Goal: Task Accomplishment & Management: Manage account settings

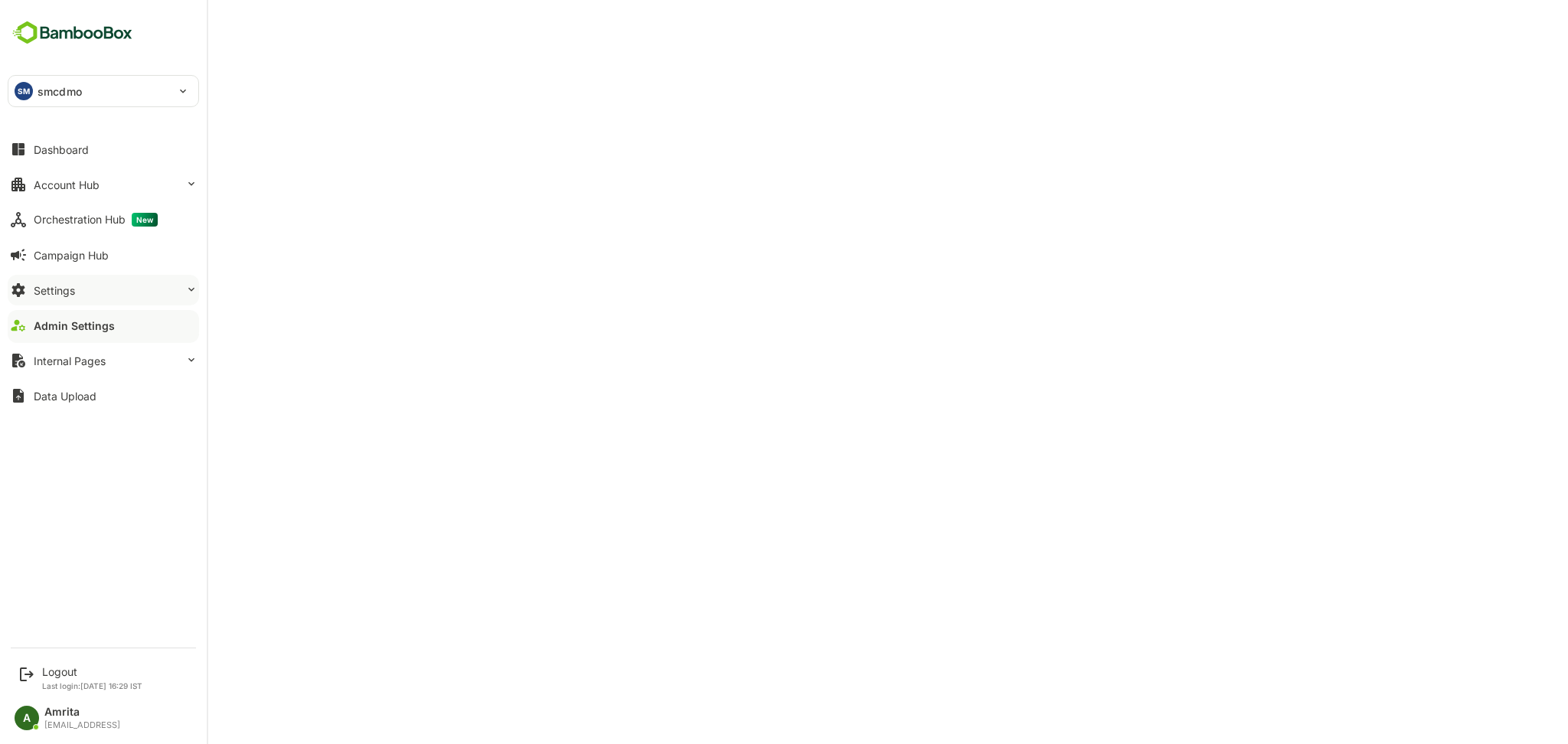
click at [58, 285] on div "Settings" at bounding box center [54, 290] width 41 height 13
click at [30, 397] on button "Data Upload" at bounding box center [103, 395] width 191 height 30
click at [79, 282] on button "Settings" at bounding box center [103, 289] width 191 height 30
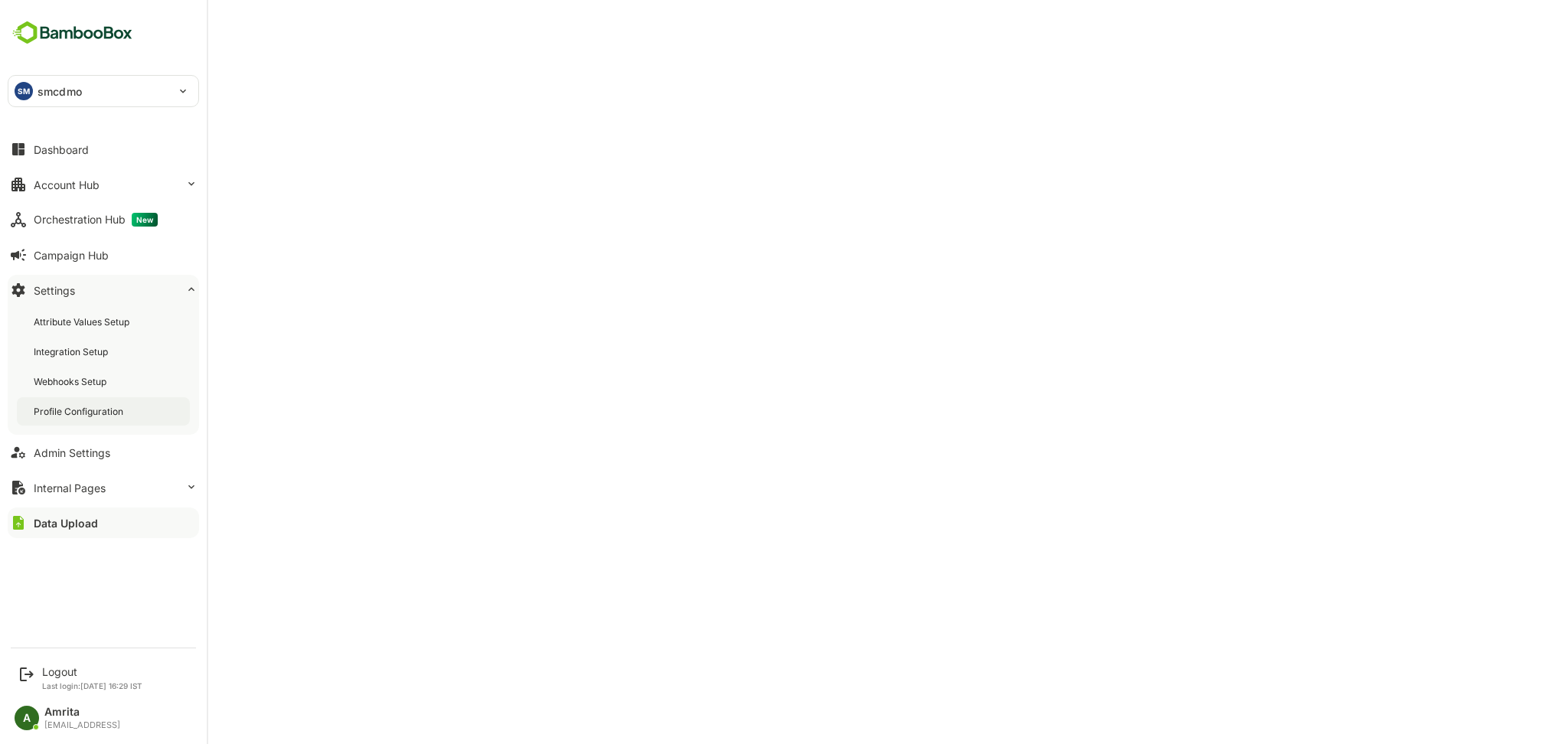
click at [114, 408] on div "Profile Configuration" at bounding box center [79, 411] width 93 height 13
click at [34, 185] on div "Account Hub" at bounding box center [66, 184] width 66 height 13
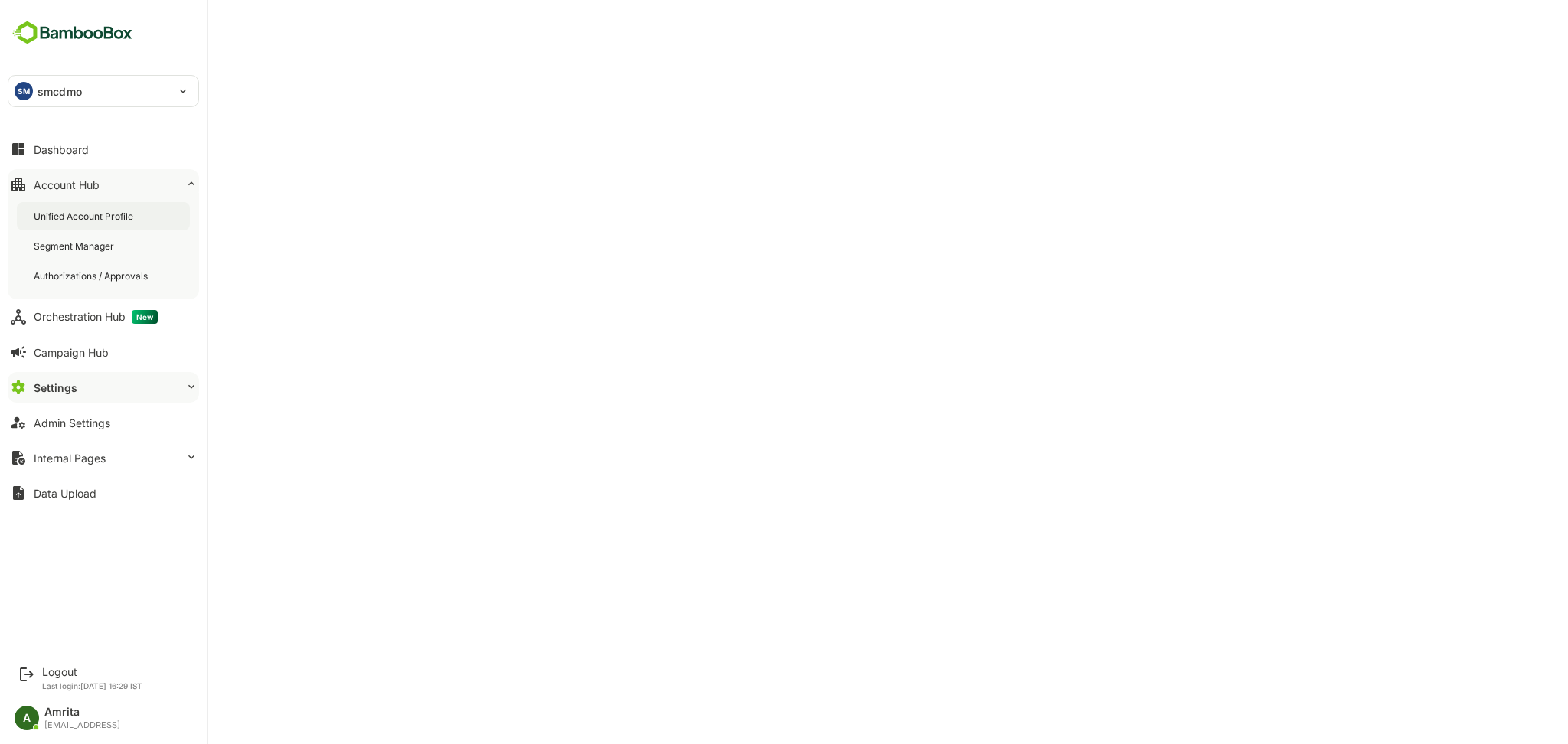
click at [42, 211] on div "Unified Account Profile" at bounding box center [85, 216] width 103 height 13
click at [59, 672] on div "Logout" at bounding box center [92, 671] width 100 height 13
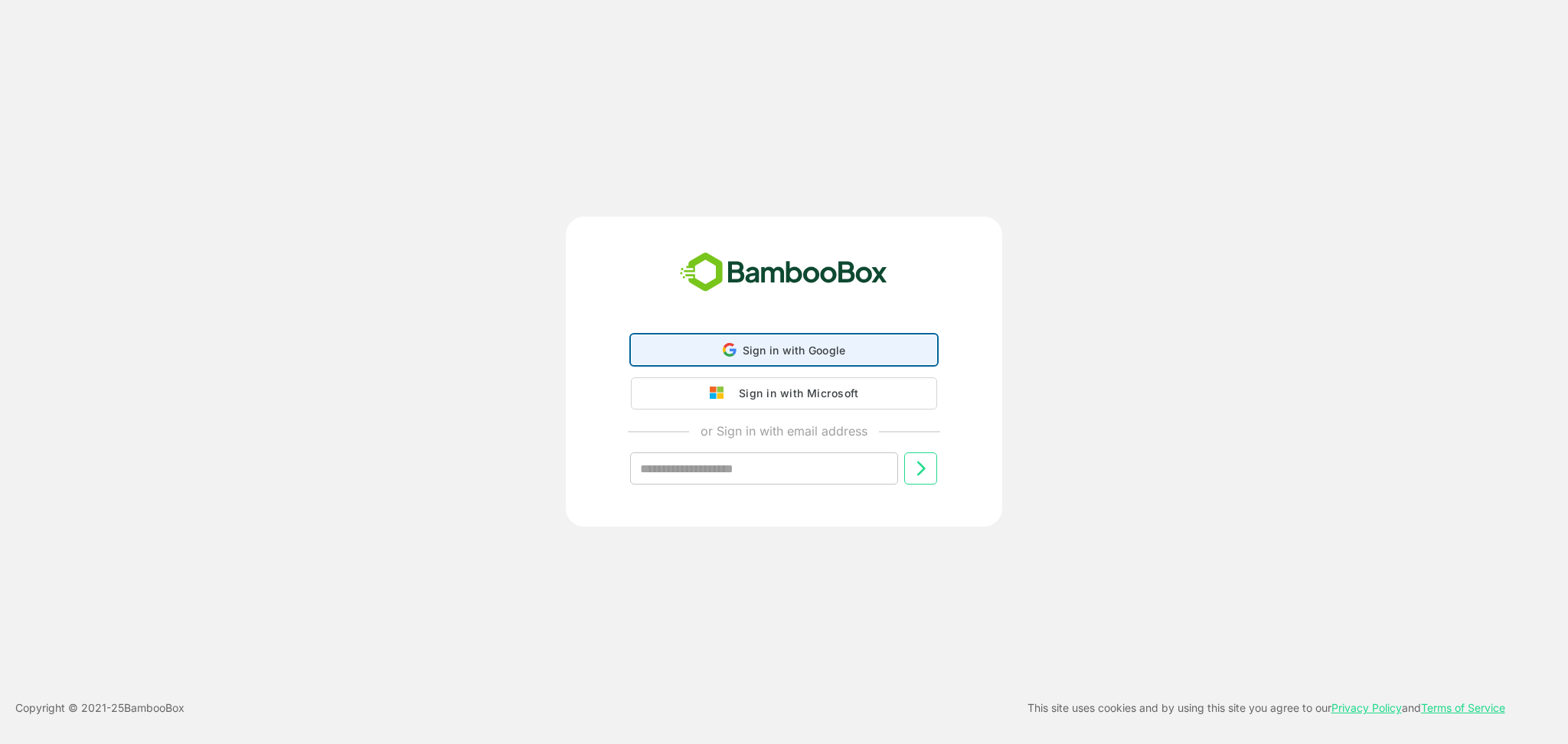
click at [817, 344] on span "Sign in with Google" at bounding box center [794, 350] width 103 height 13
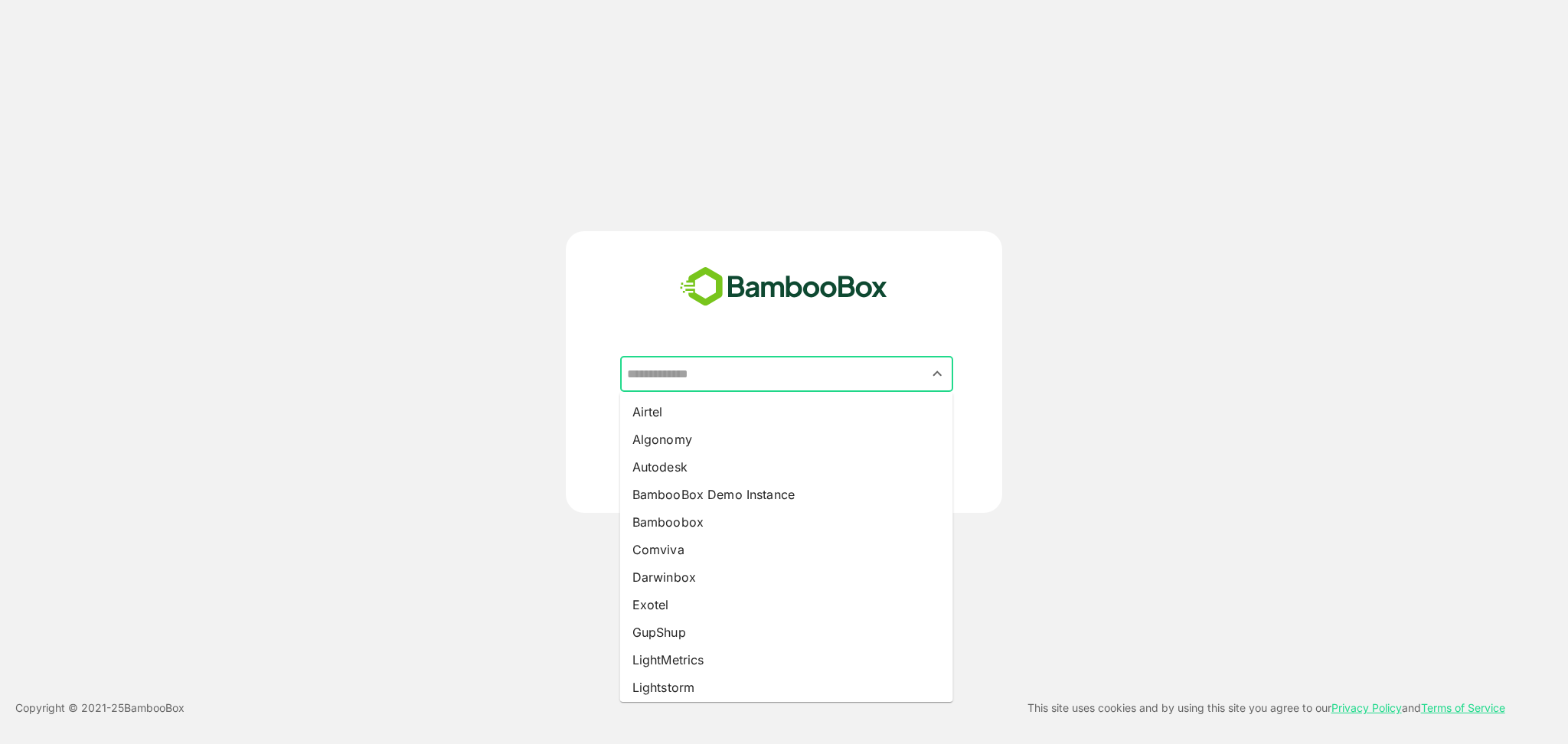
click at [737, 373] on input "text" at bounding box center [786, 374] width 327 height 29
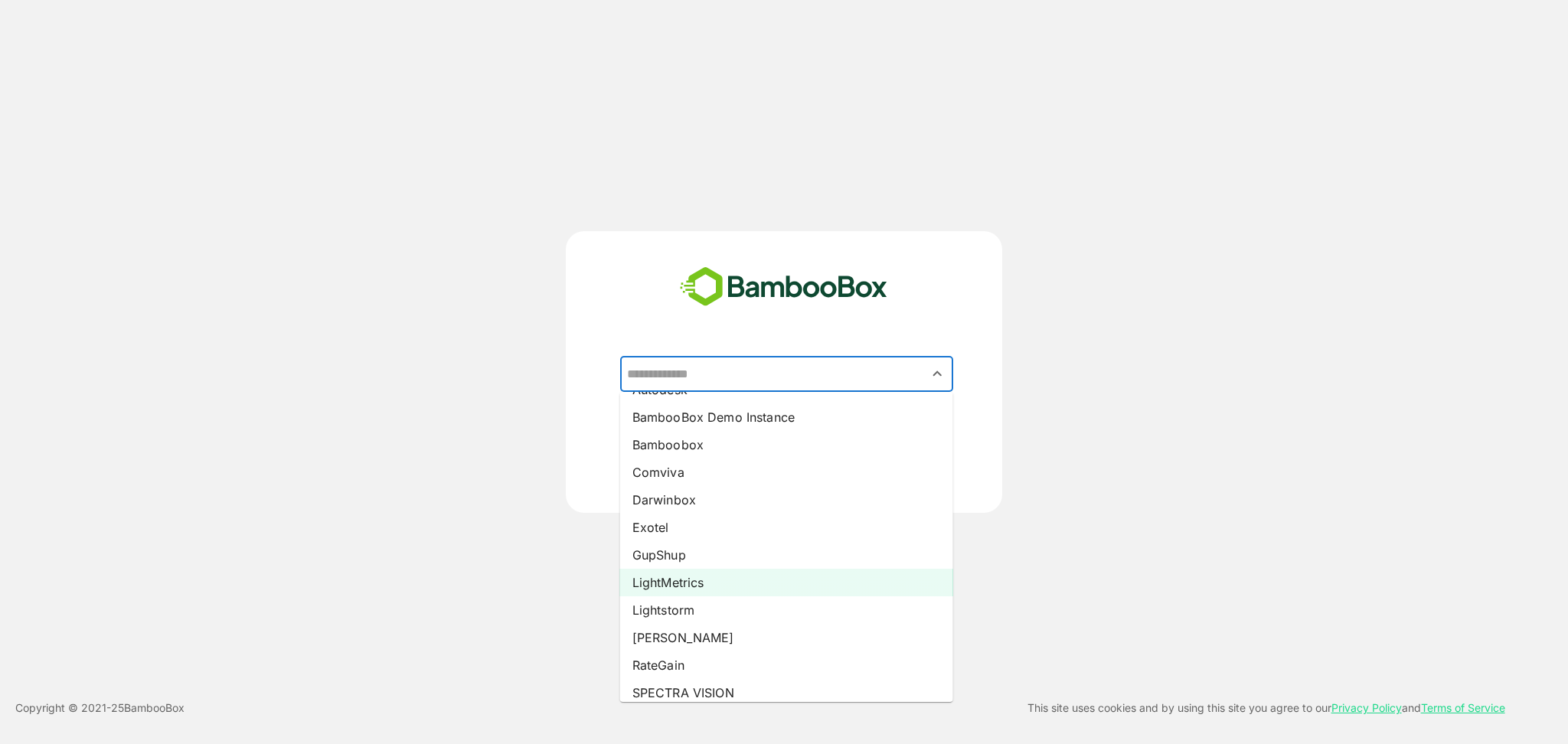
click at [688, 583] on li "LightMetrics" at bounding box center [786, 582] width 333 height 27
type input "**********"
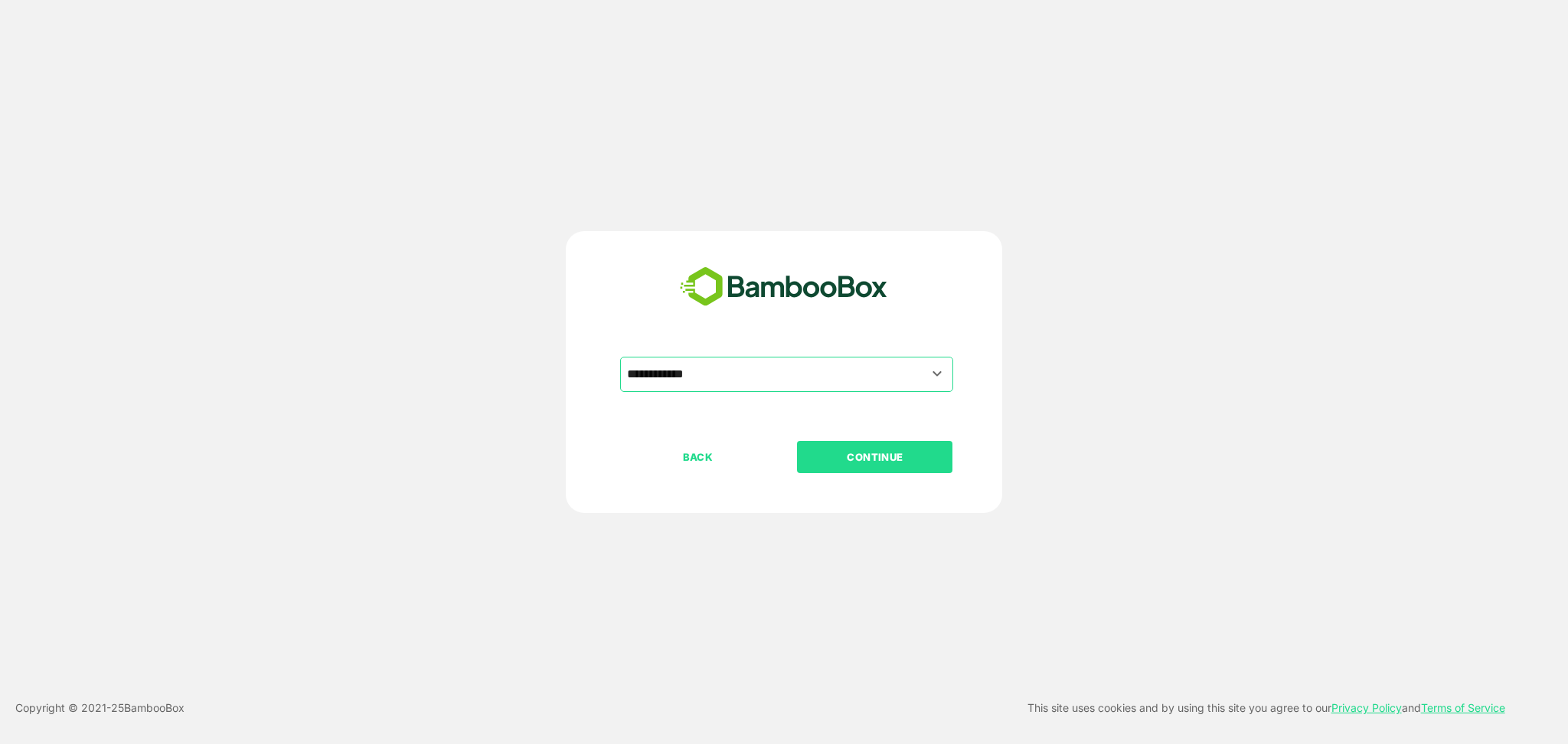
click at [891, 456] on p "CONTINUE" at bounding box center [875, 457] width 153 height 17
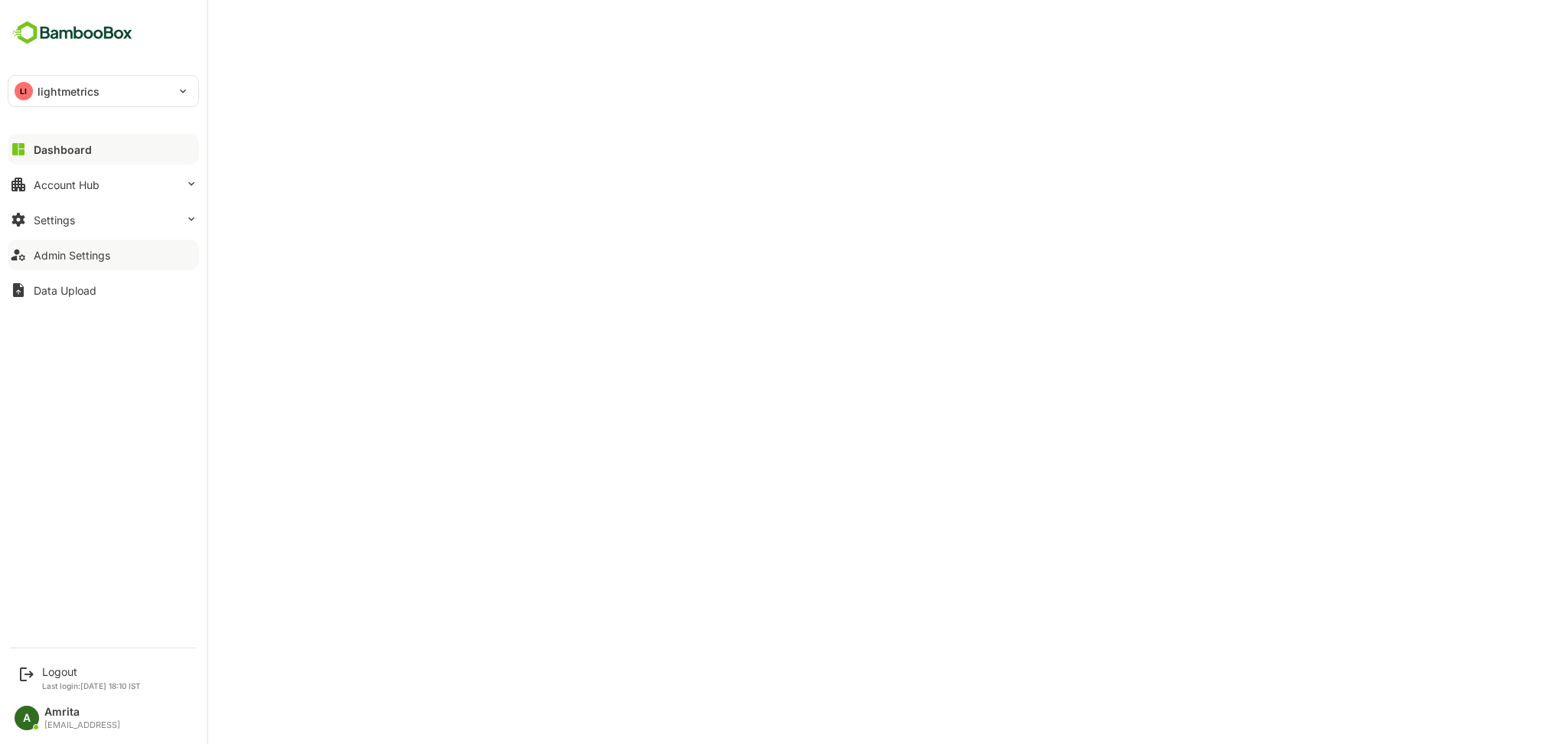
click at [58, 246] on button "Admin Settings" at bounding box center [103, 254] width 191 height 30
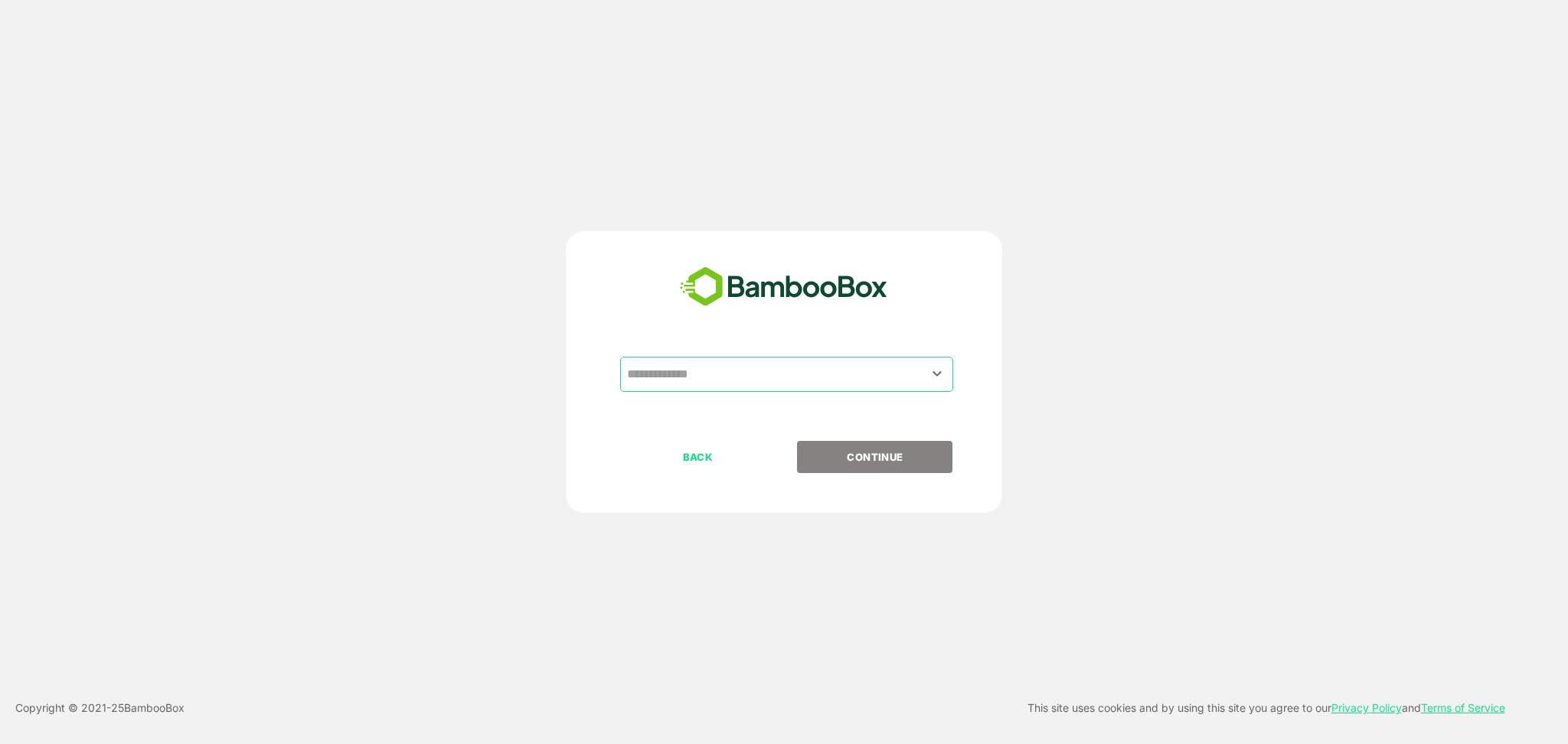
click at [856, 366] on input "text" at bounding box center [786, 374] width 327 height 29
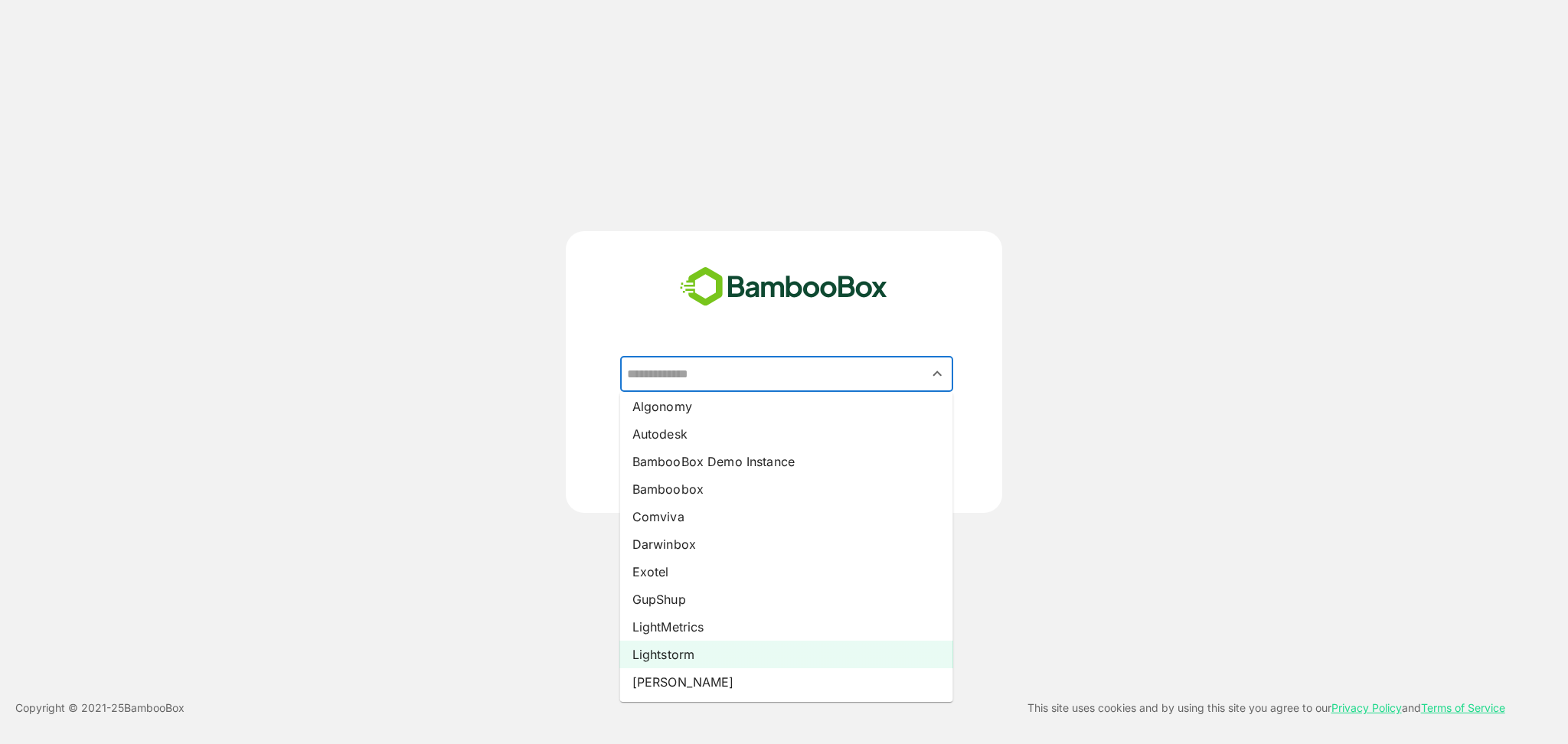
scroll to position [198, 0]
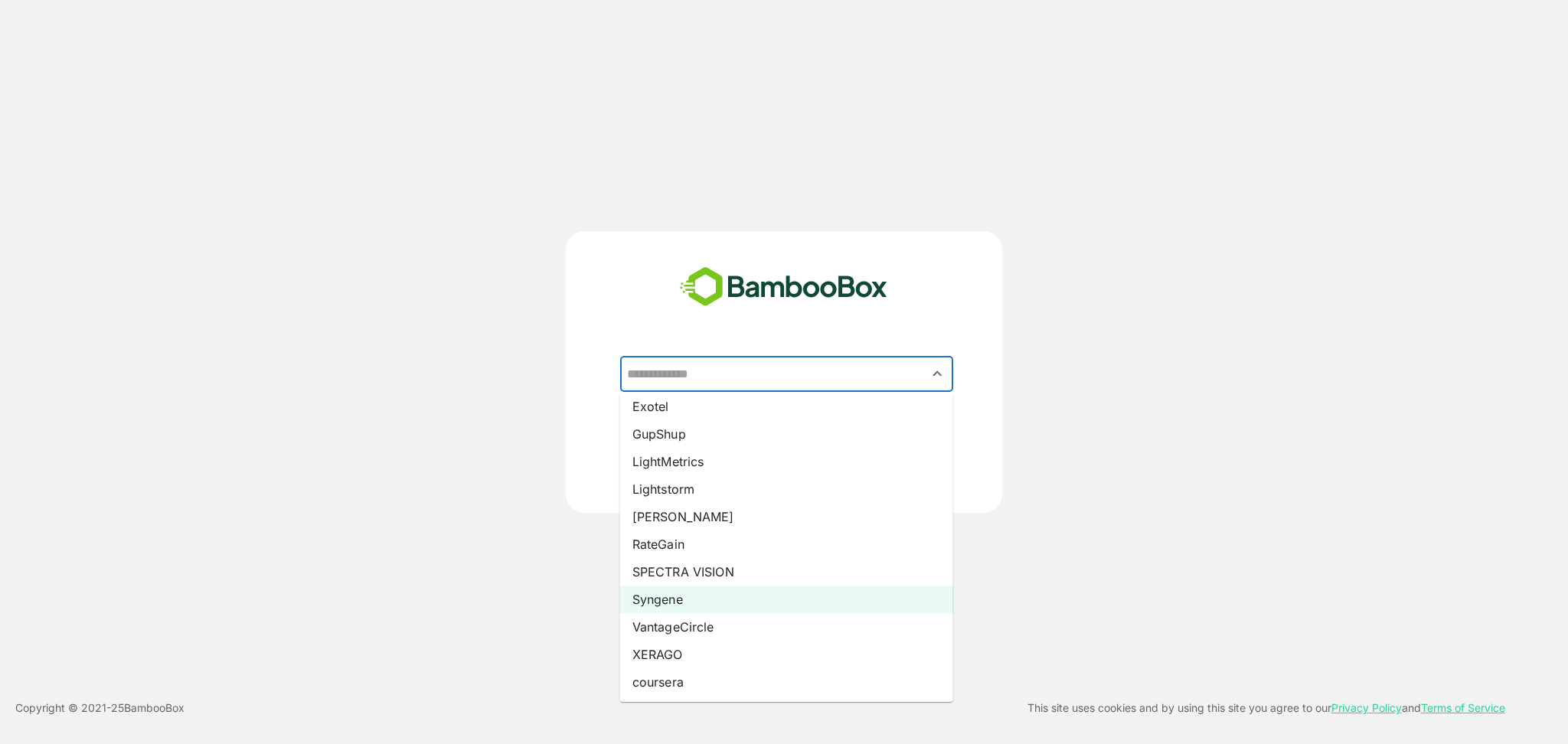
click at [662, 594] on li "Syngene" at bounding box center [786, 599] width 333 height 27
type input "*******"
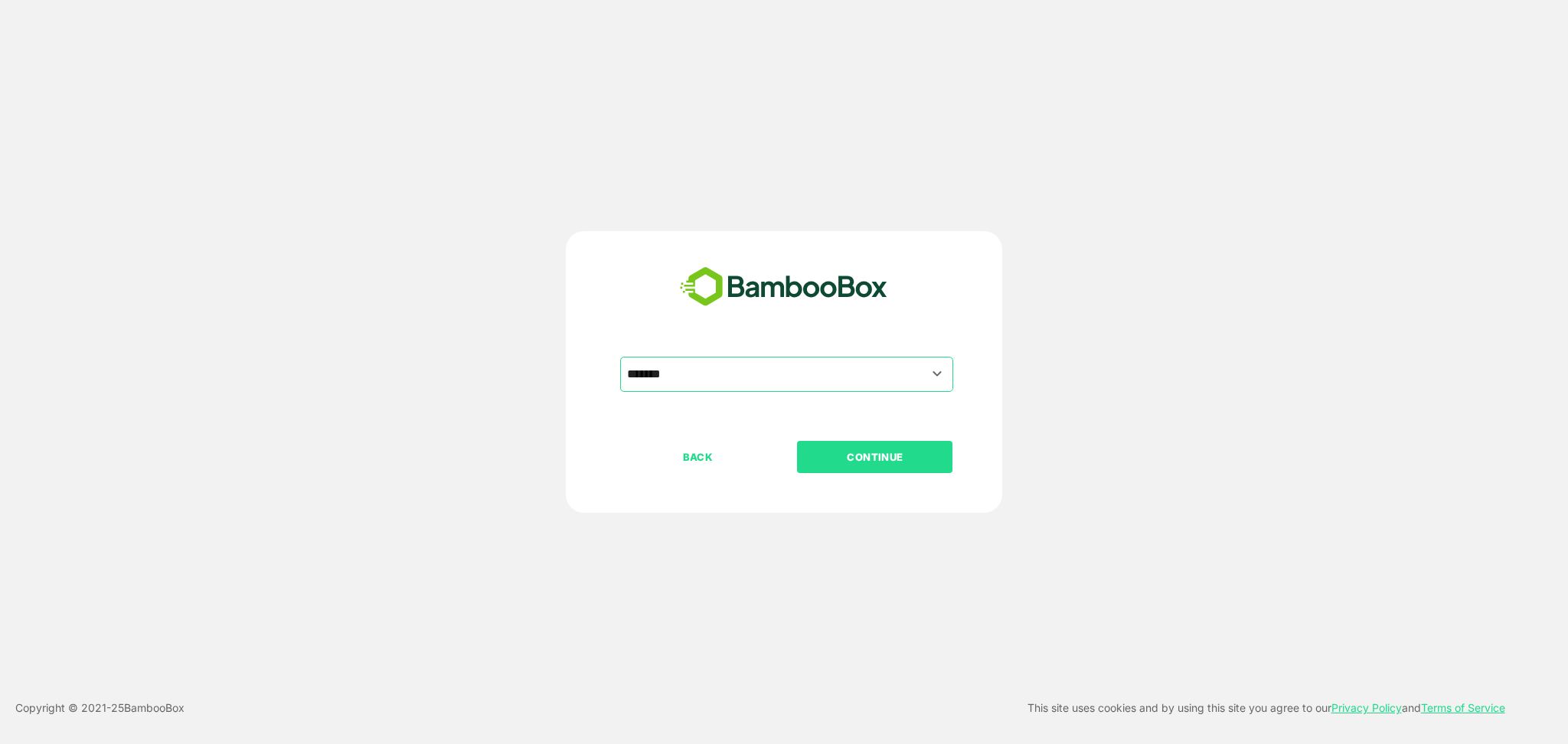
click at [925, 456] on p "CONTINUE" at bounding box center [875, 457] width 153 height 17
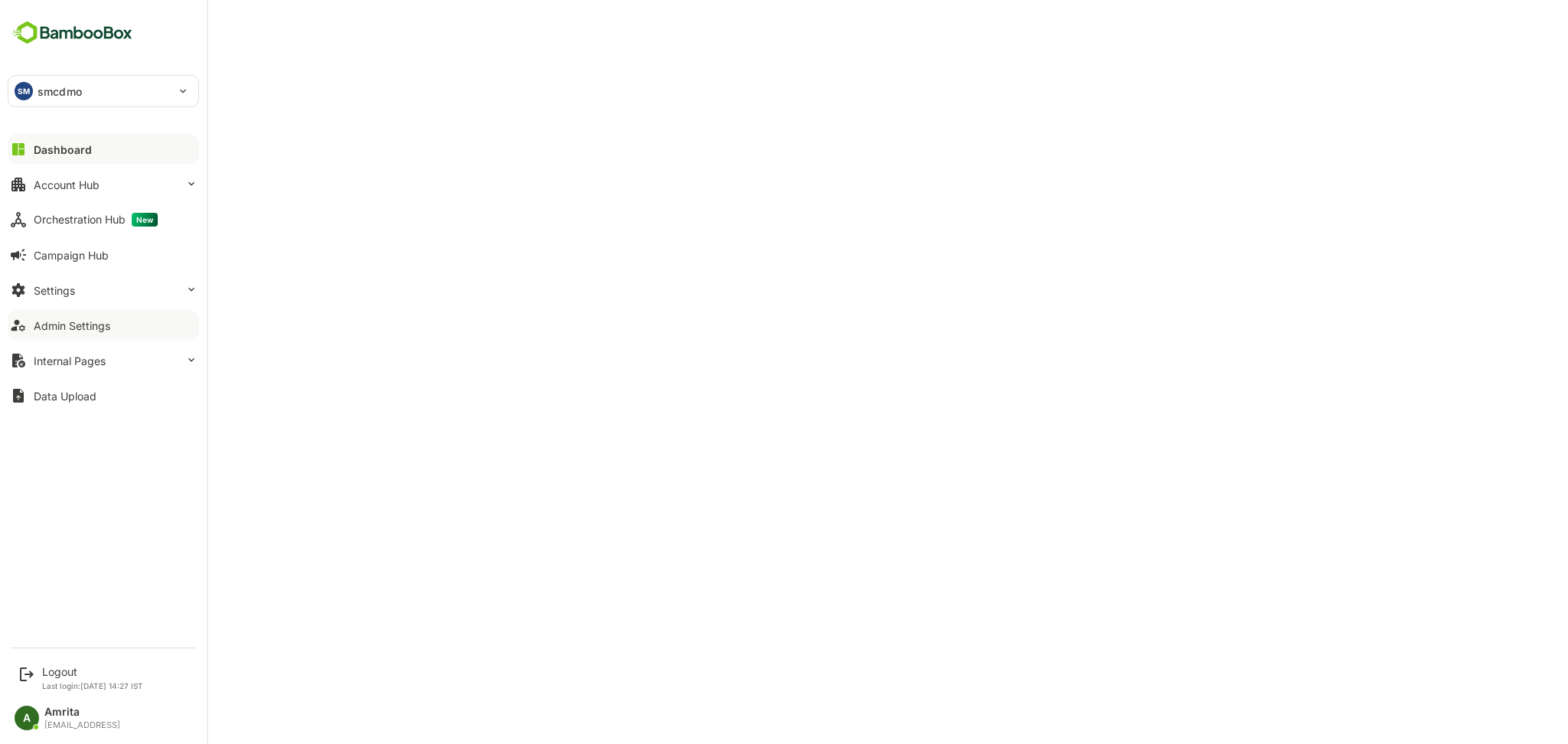
click at [131, 326] on button "Admin Settings" at bounding box center [103, 325] width 191 height 30
click at [49, 176] on button "Account Hub" at bounding box center [103, 184] width 191 height 30
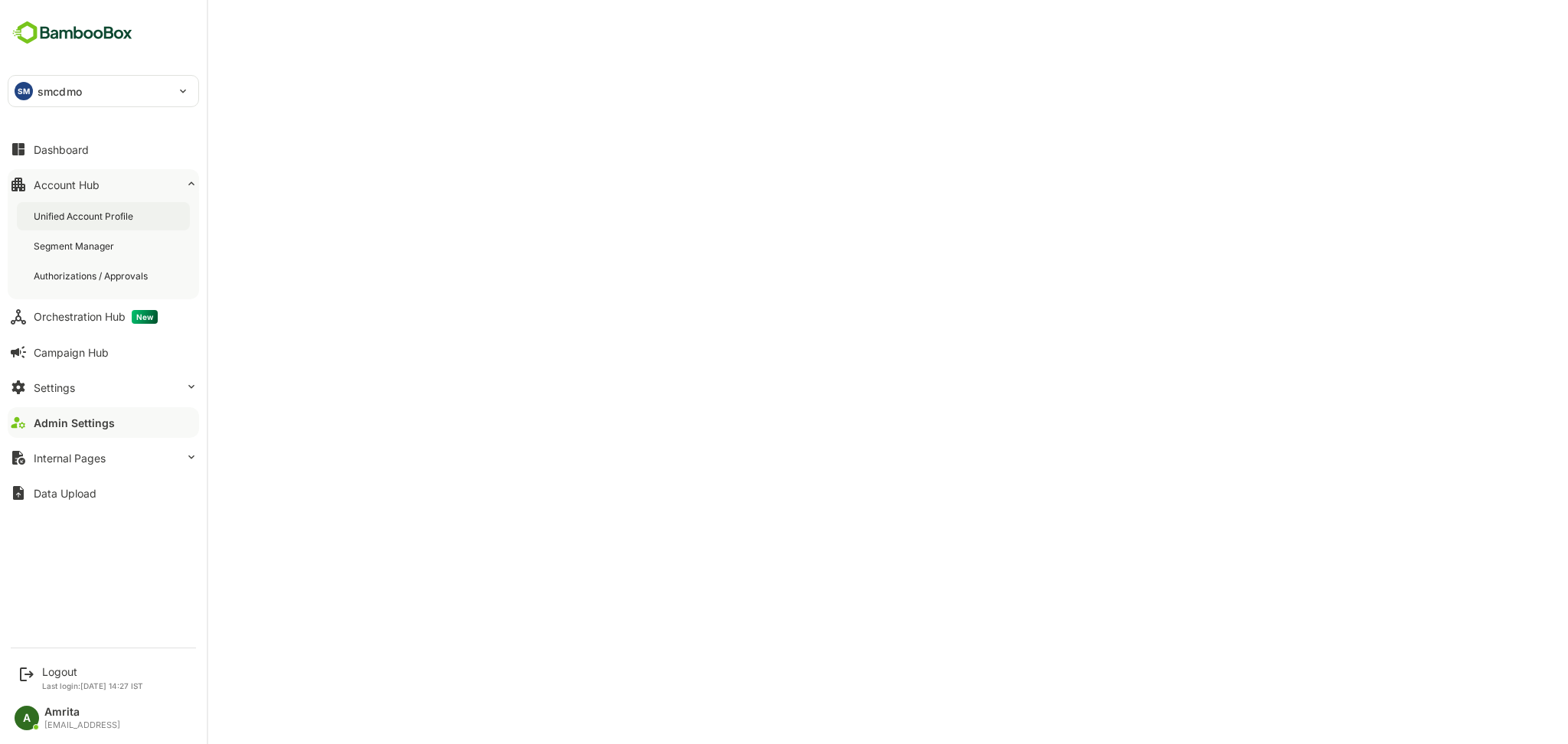
click at [103, 211] on div "Unified Account Profile" at bounding box center [85, 216] width 103 height 13
click at [79, 659] on div "Logout Last login: Oct 9 14:27 IST" at bounding box center [104, 678] width 189 height 40
click at [66, 672] on div "Logout" at bounding box center [93, 671] width 101 height 13
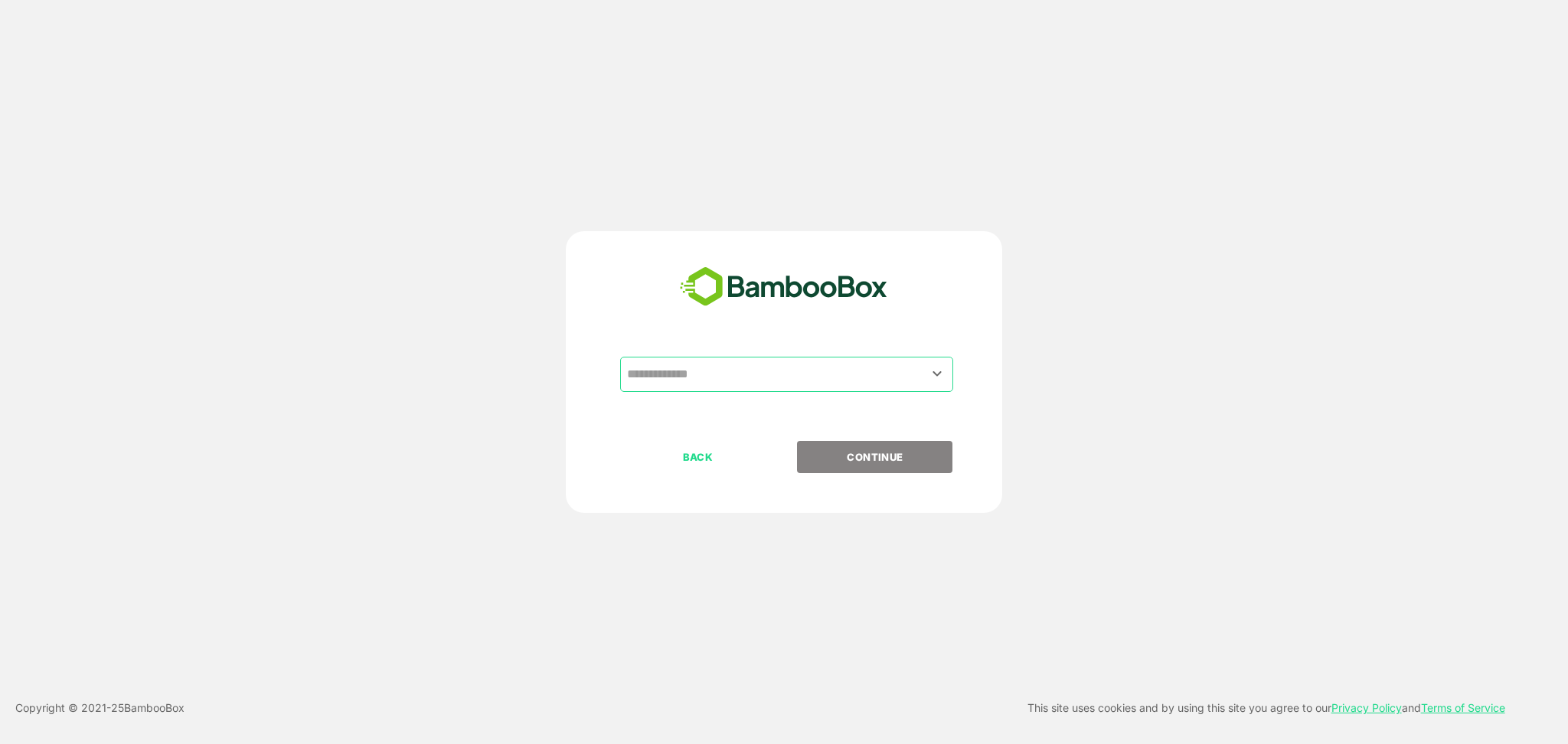
click at [760, 376] on input "text" at bounding box center [786, 374] width 327 height 29
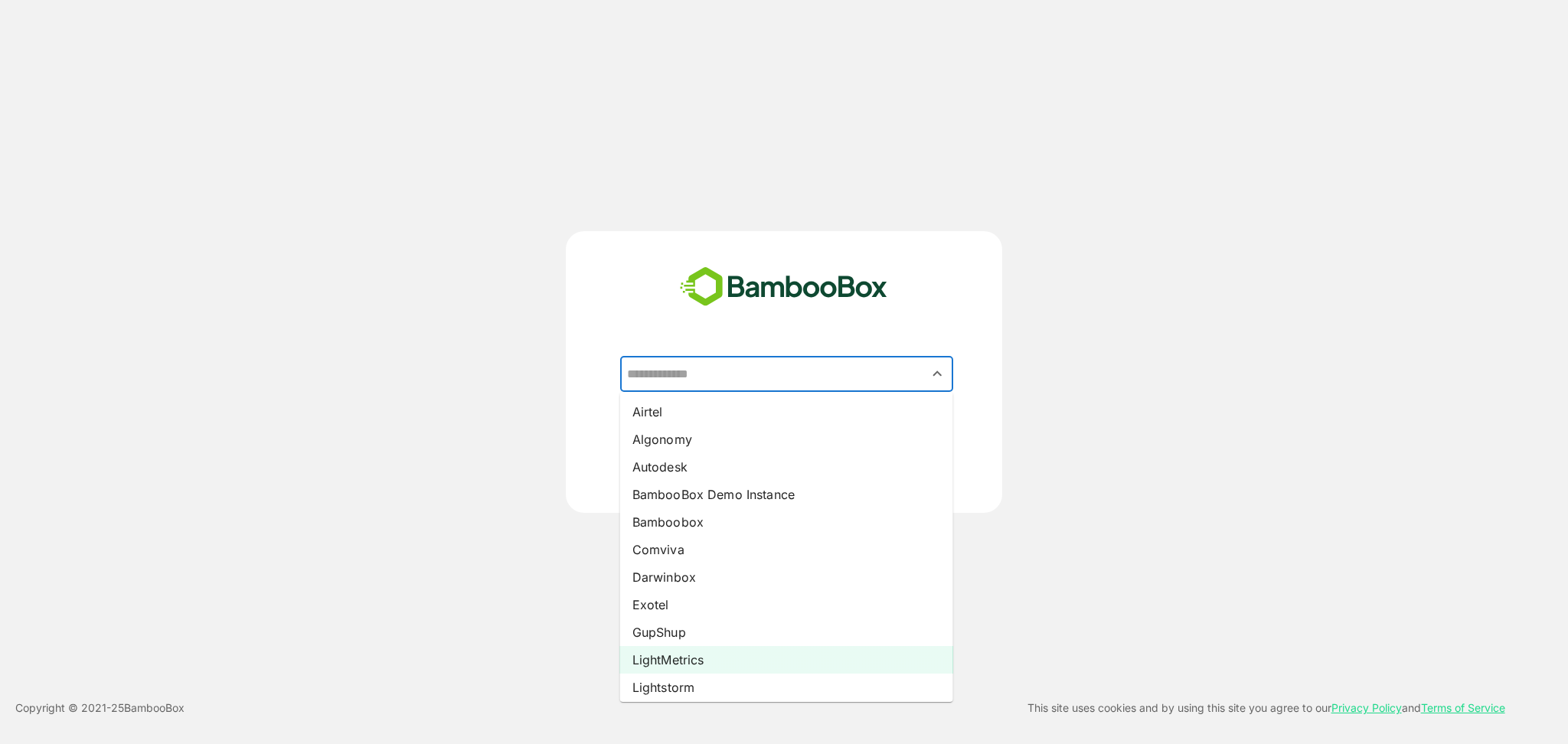
click at [729, 668] on li "LightMetrics" at bounding box center [786, 659] width 333 height 27
type input "**********"
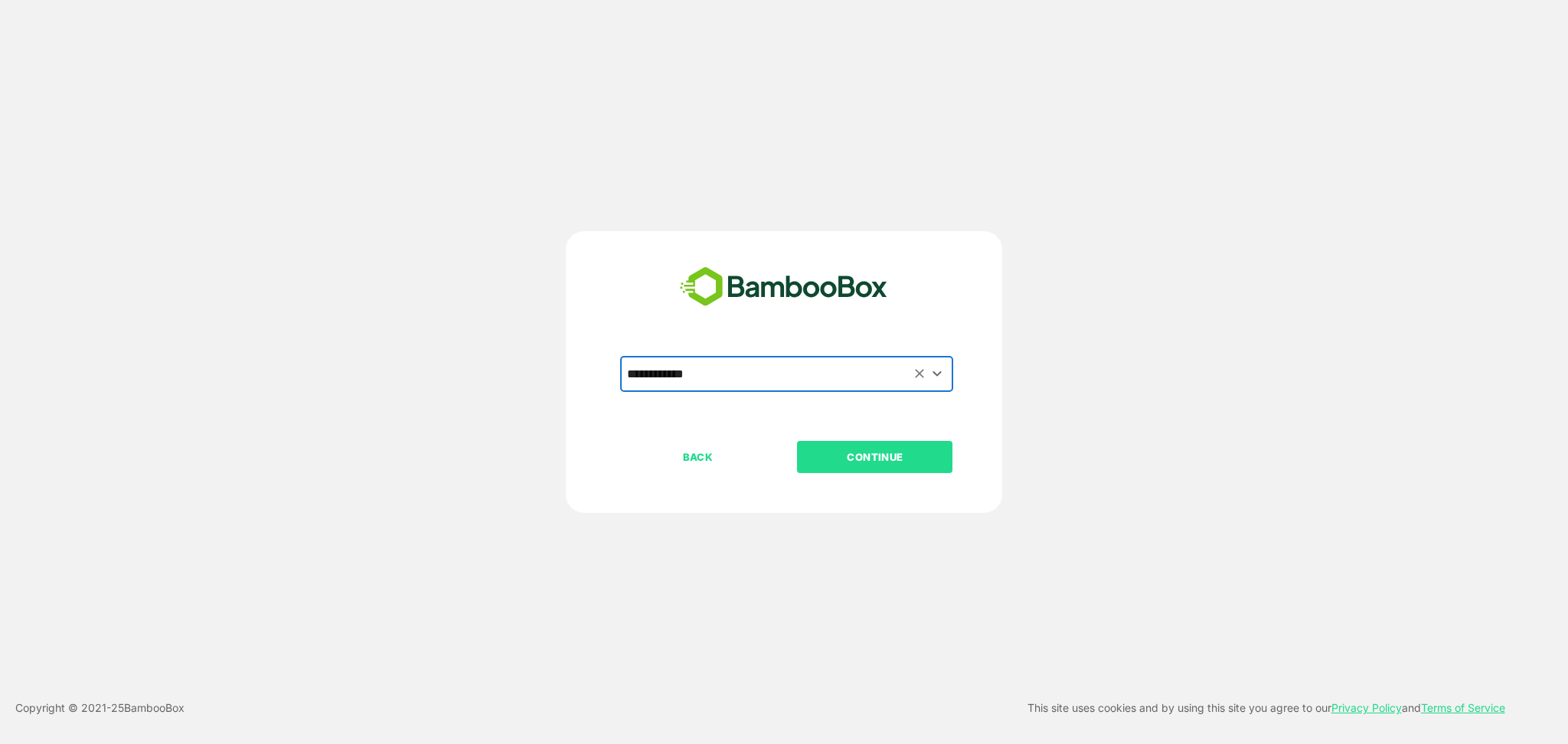
click at [876, 443] on button "CONTINUE" at bounding box center [875, 456] width 156 height 32
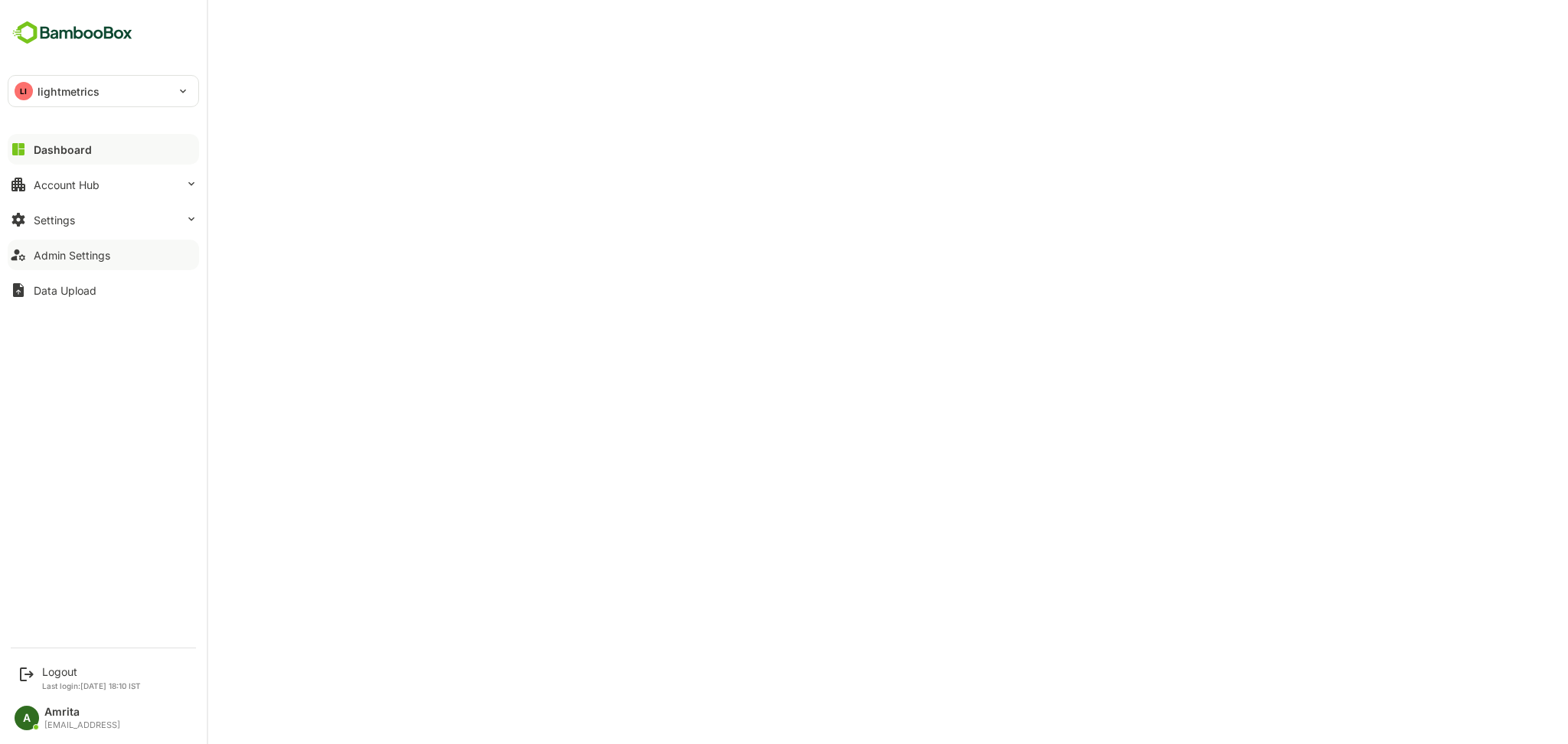
click at [43, 250] on div "Admin Settings" at bounding box center [72, 255] width 76 height 13
